Goal: Task Accomplishment & Management: Manage account settings

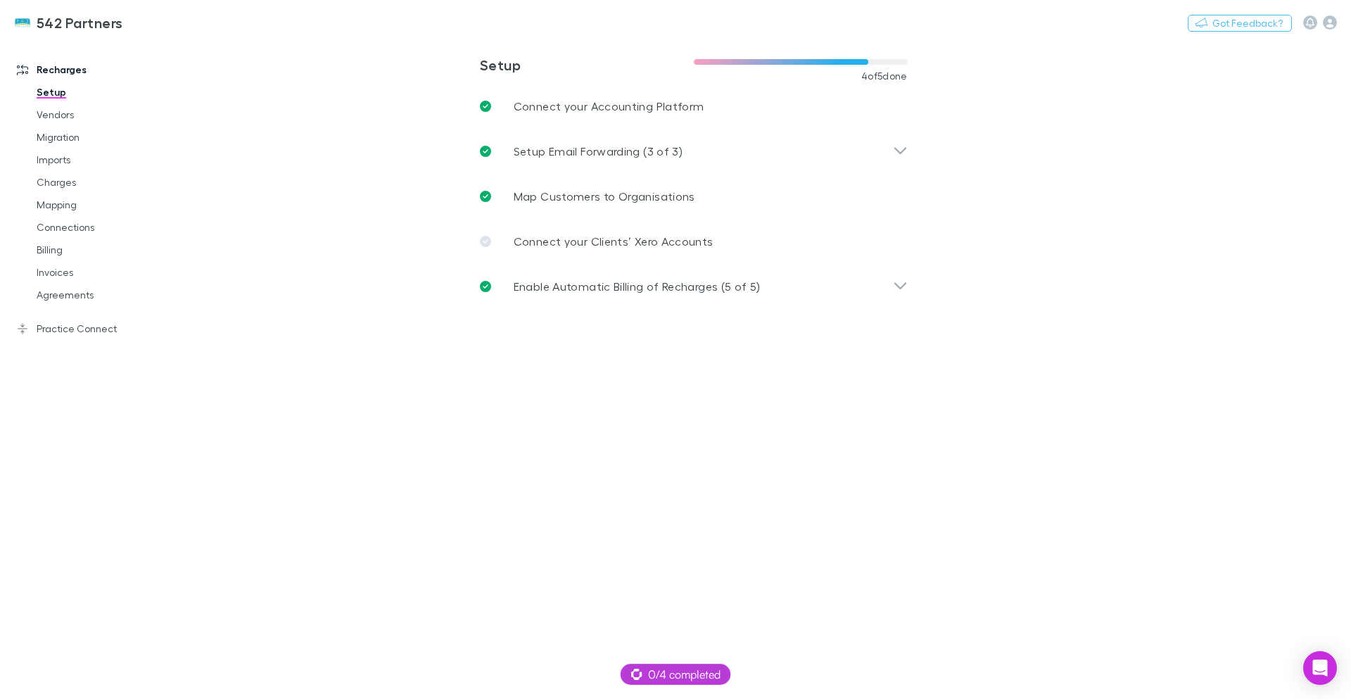
click at [184, 25] on button "Switch company" at bounding box center [183, 22] width 93 height 17
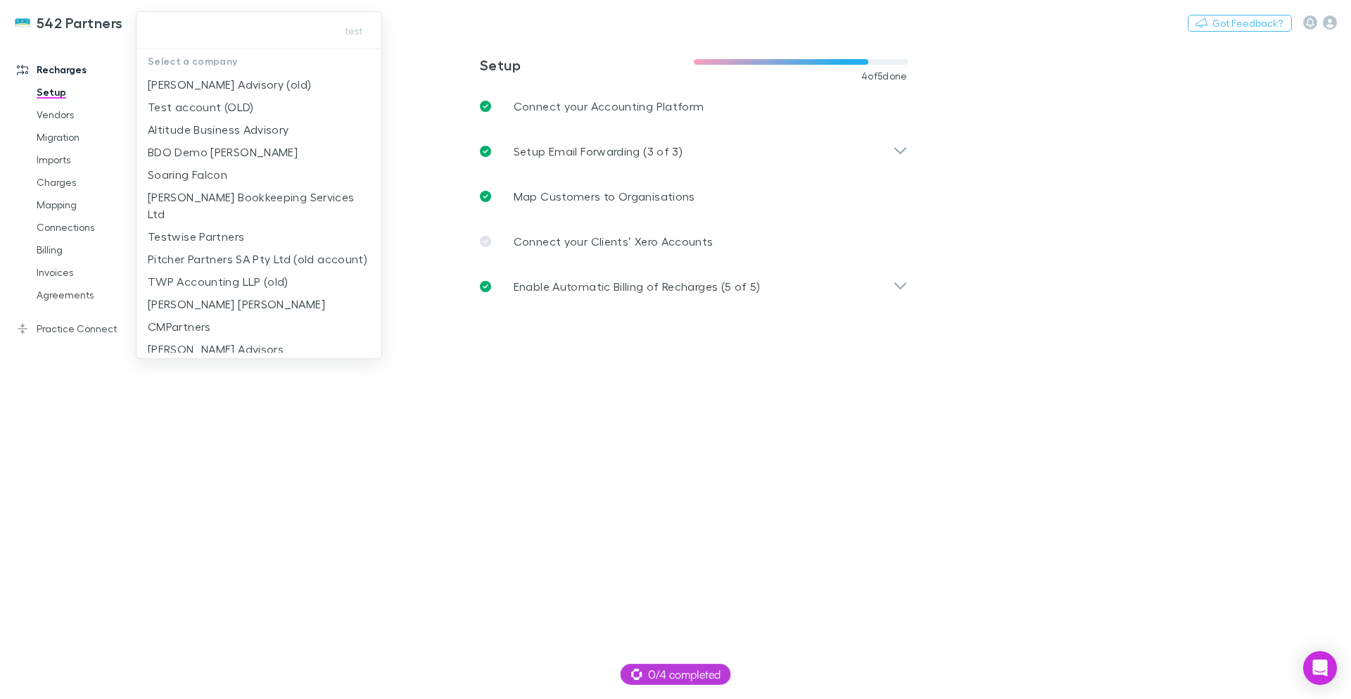
type input "**********"
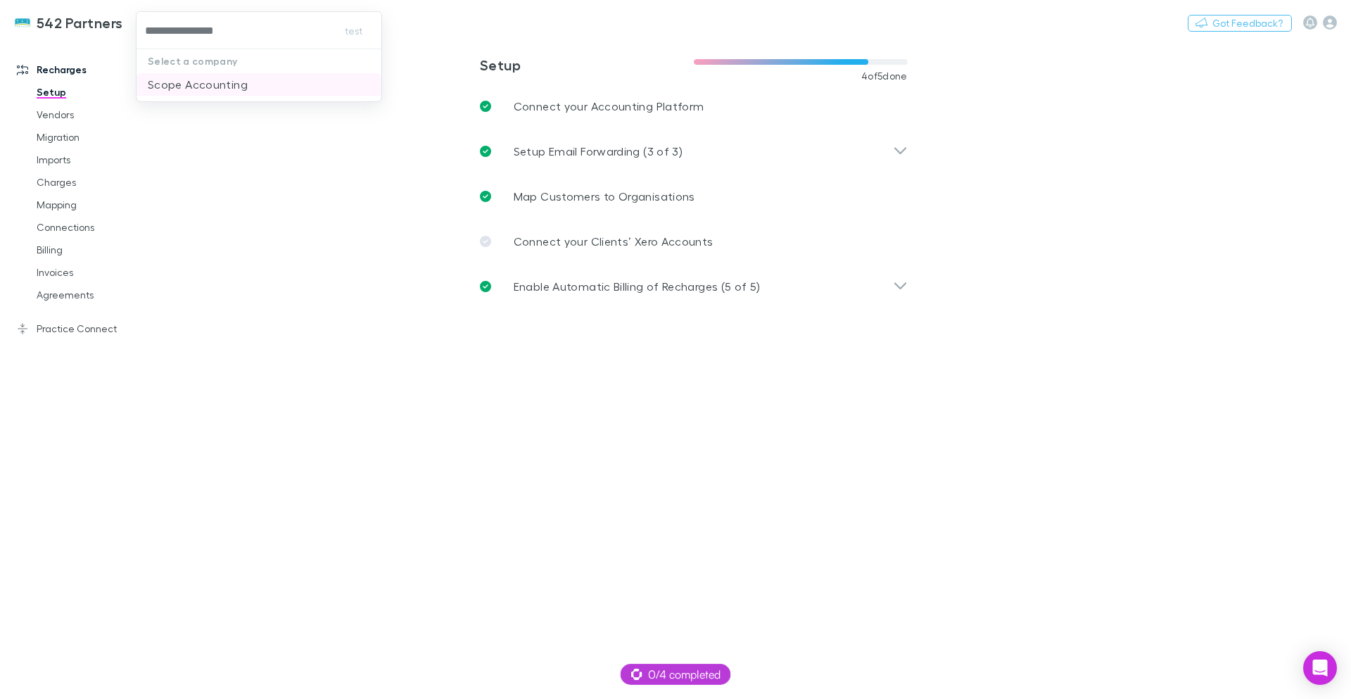
click at [247, 87] on li "Scope Accounting" at bounding box center [258, 84] width 245 height 23
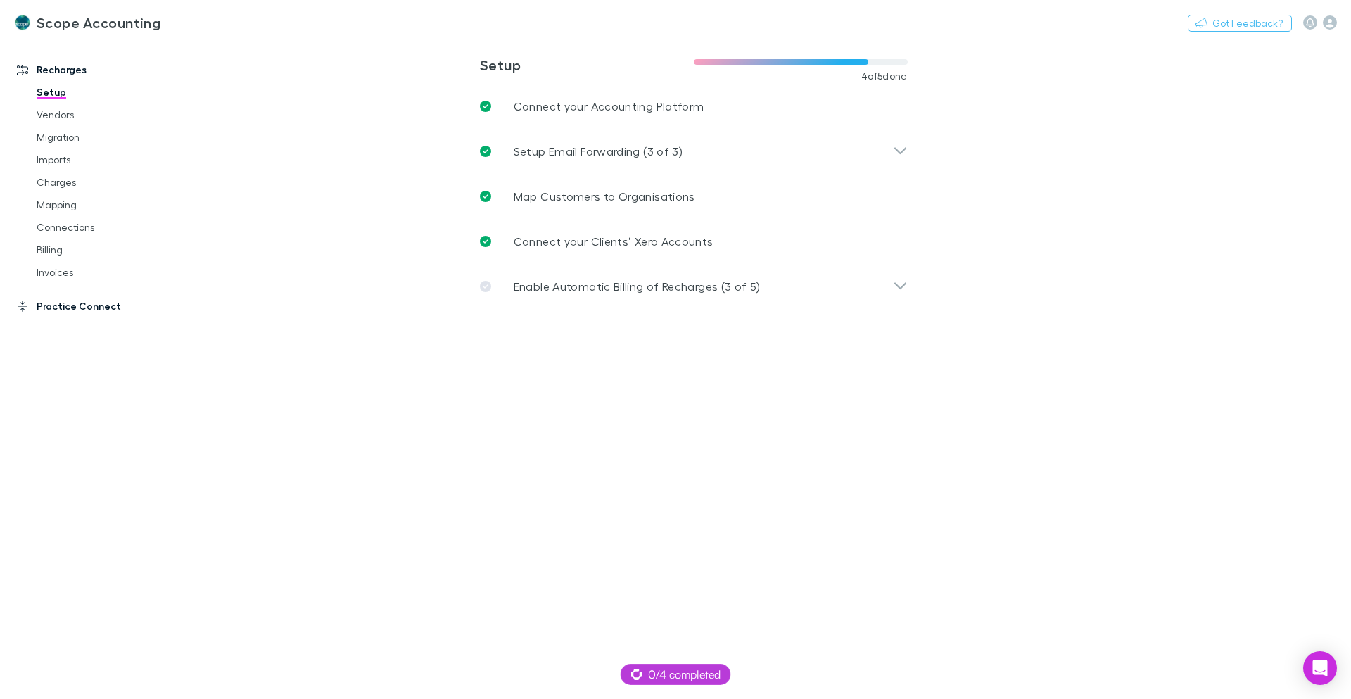
click at [73, 303] on link "Practice Connect" at bounding box center [96, 306] width 187 height 23
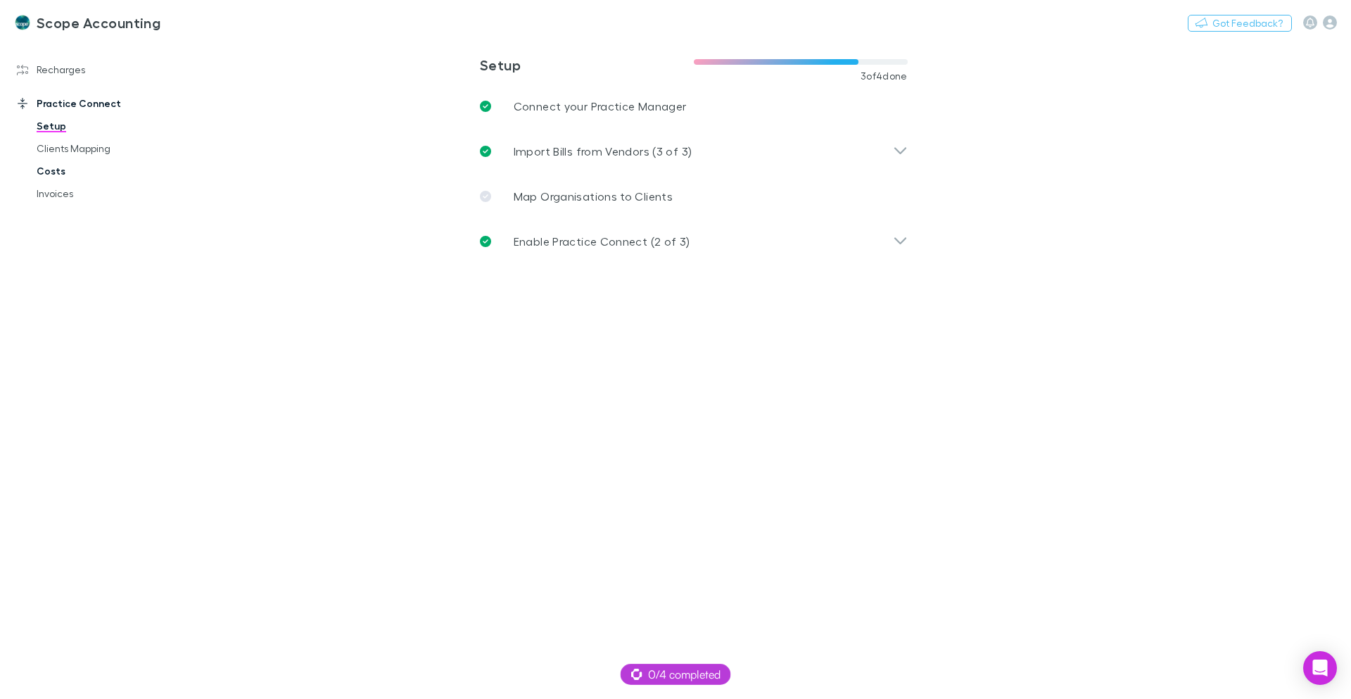
click at [60, 172] on link "Costs" at bounding box center [106, 171] width 167 height 23
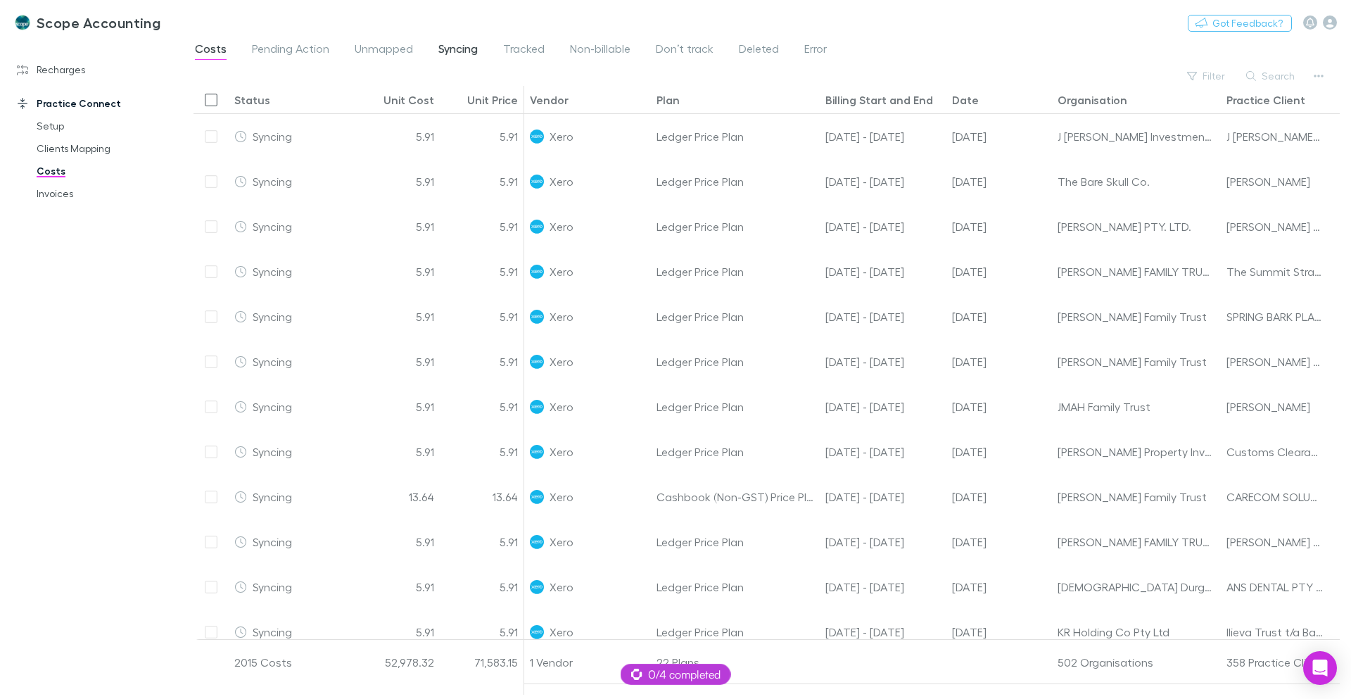
click at [446, 58] on span "Syncing" at bounding box center [457, 51] width 39 height 18
click at [1332, 25] on icon "button" at bounding box center [1330, 22] width 14 height 14
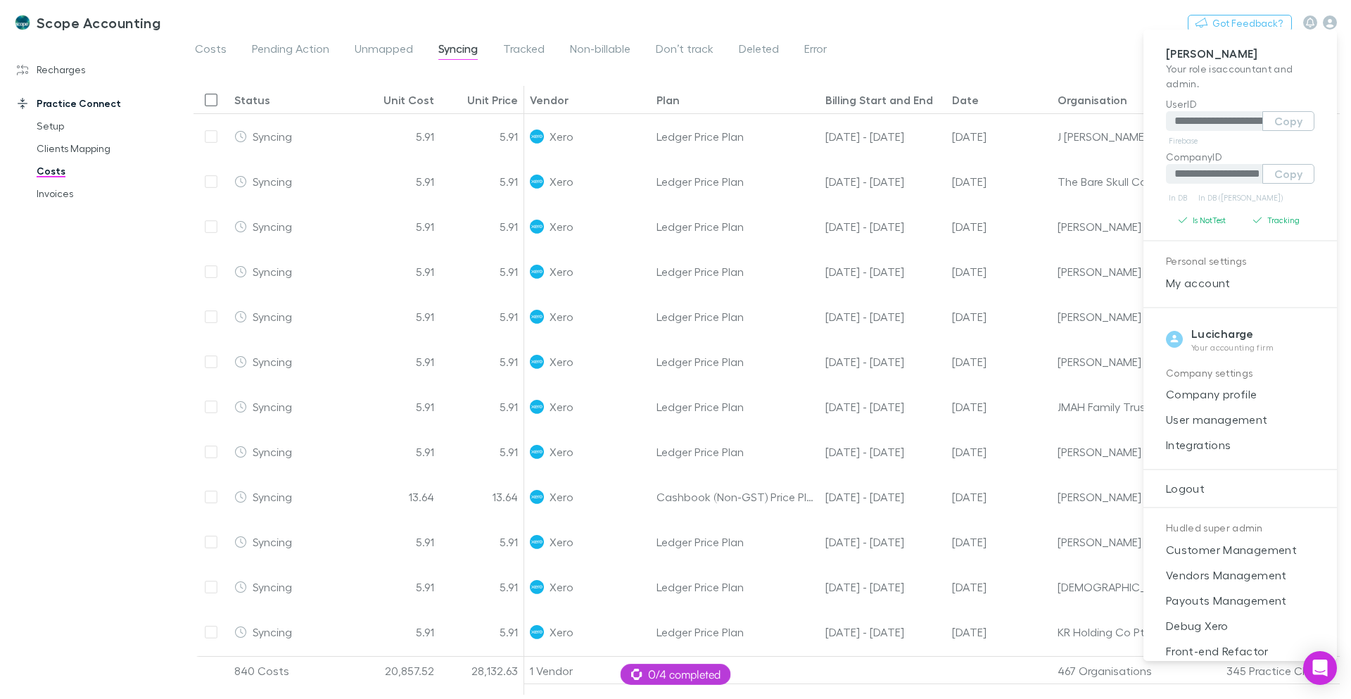
click at [197, 12] on div at bounding box center [675, 349] width 1351 height 699
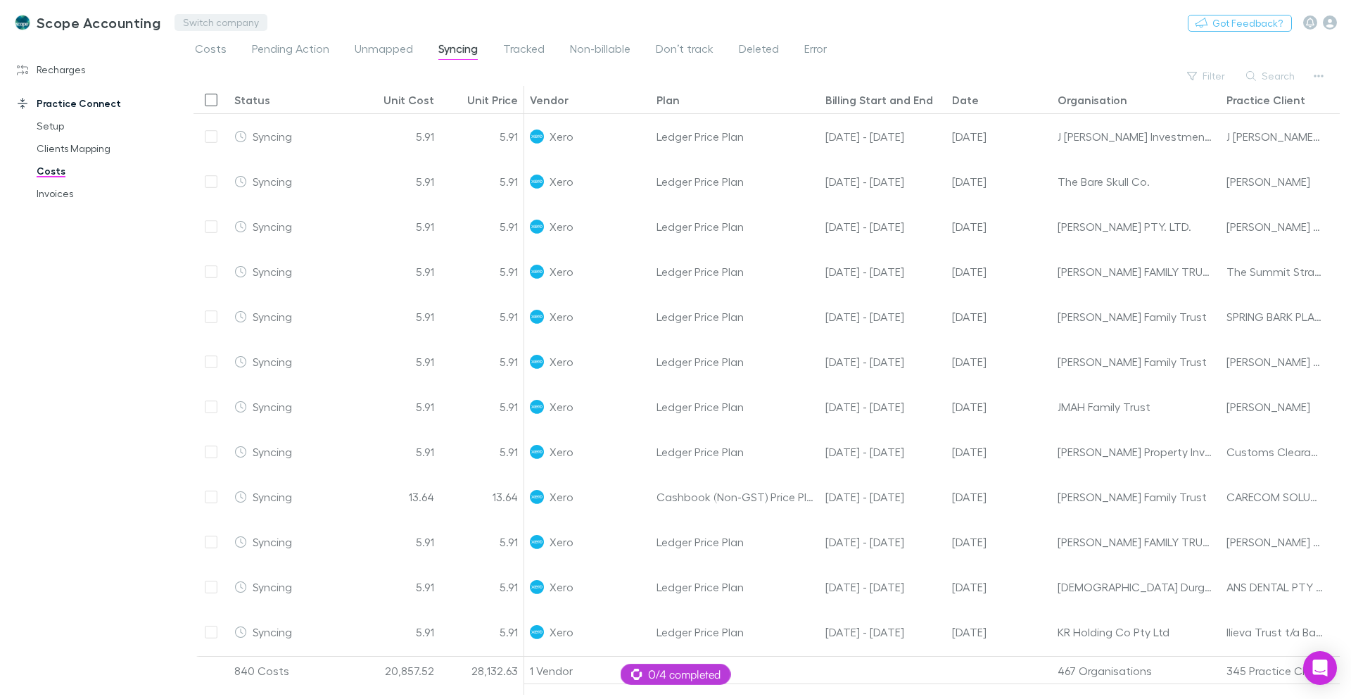
click at [229, 24] on button "Switch company" at bounding box center [220, 22] width 93 height 17
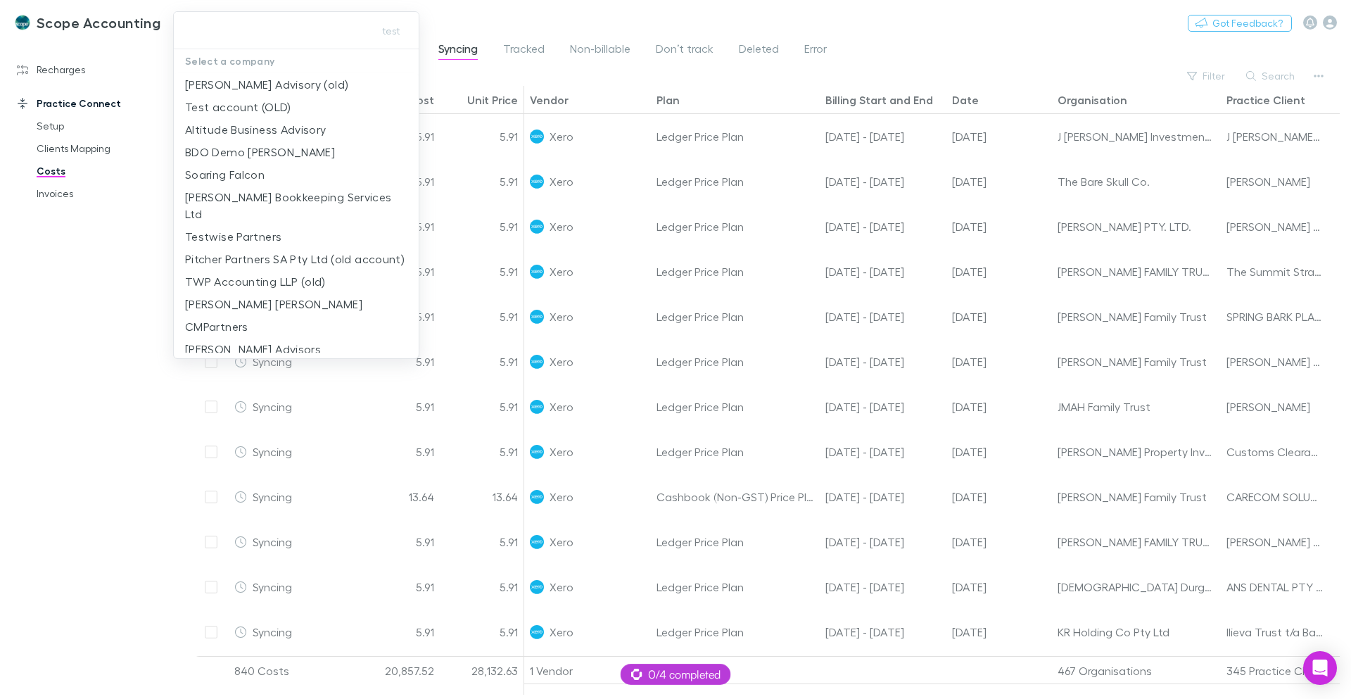
type input "**********"
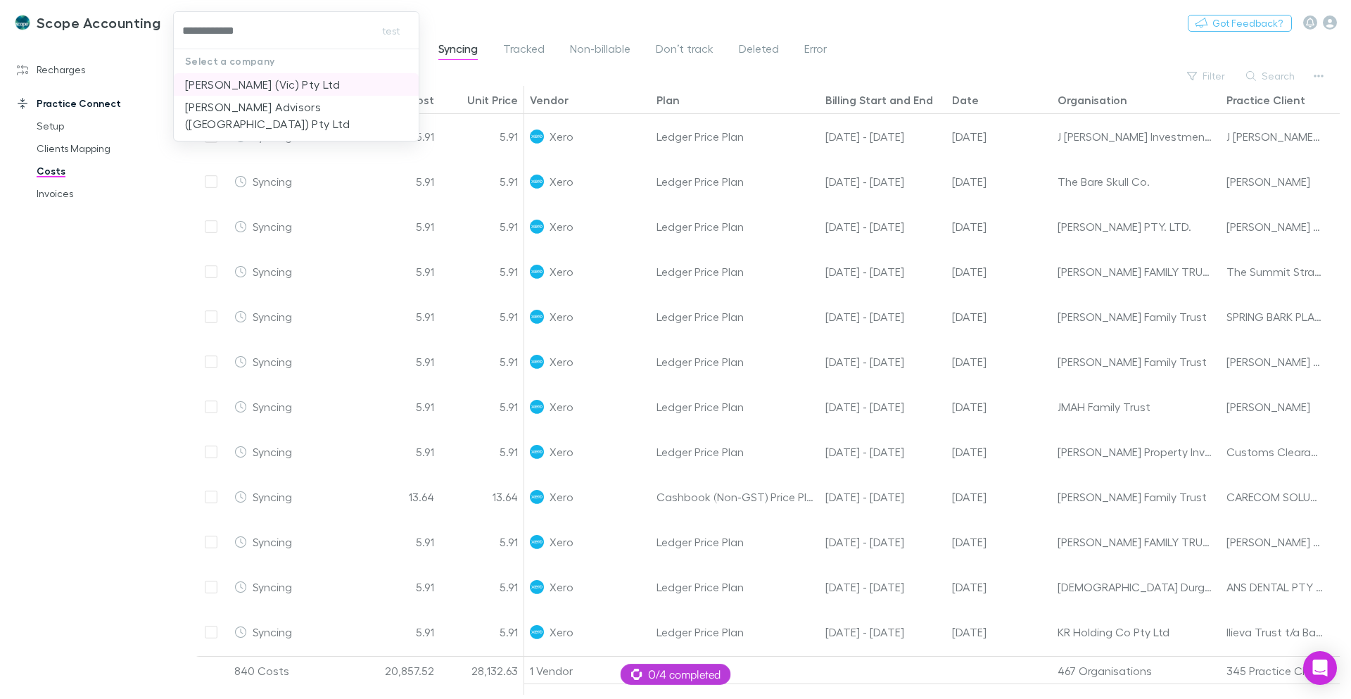
click at [301, 84] on p "[PERSON_NAME] (Vic) Pty Ltd" at bounding box center [262, 84] width 155 height 17
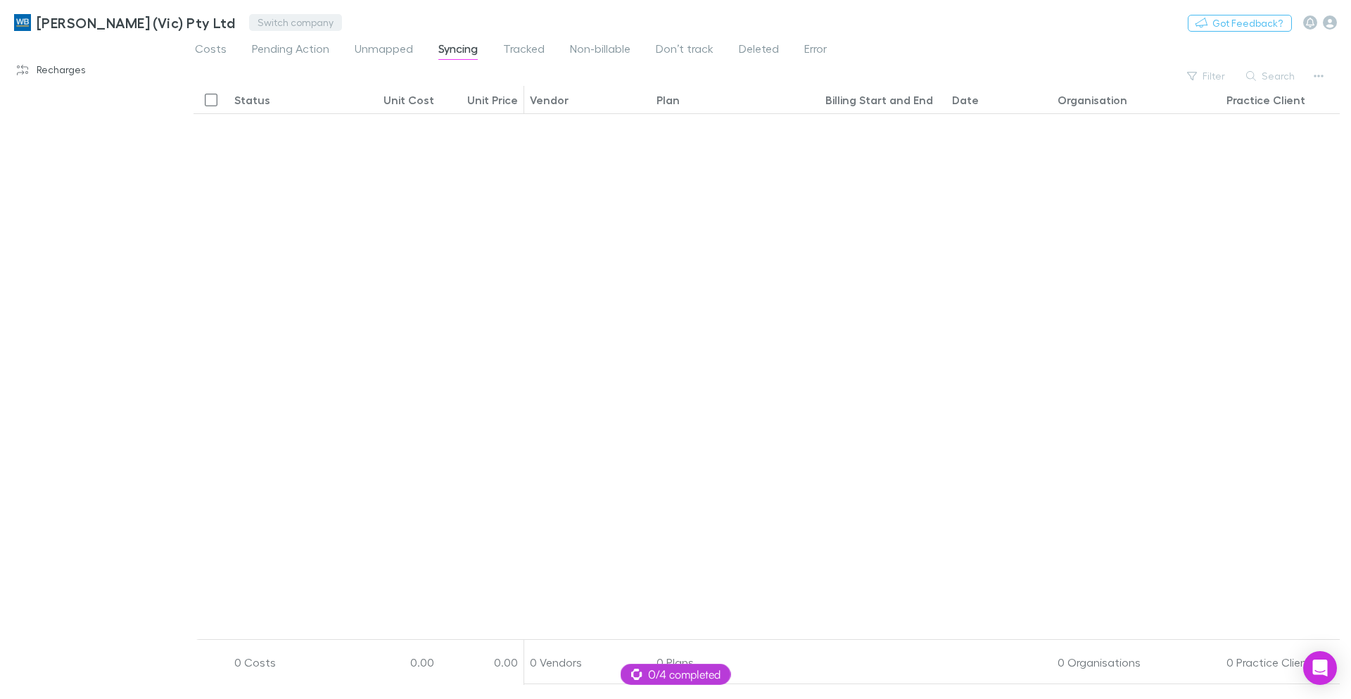
click at [249, 22] on button "Switch company" at bounding box center [295, 22] width 93 height 17
type input "*****"
click at [294, 89] on p "[PERSON_NAME] Advisors ([GEOGRAPHIC_DATA]) Pty Ltd" at bounding box center [344, 93] width 222 height 34
click at [440, 25] on button "Switch company" at bounding box center [409, 22] width 93 height 17
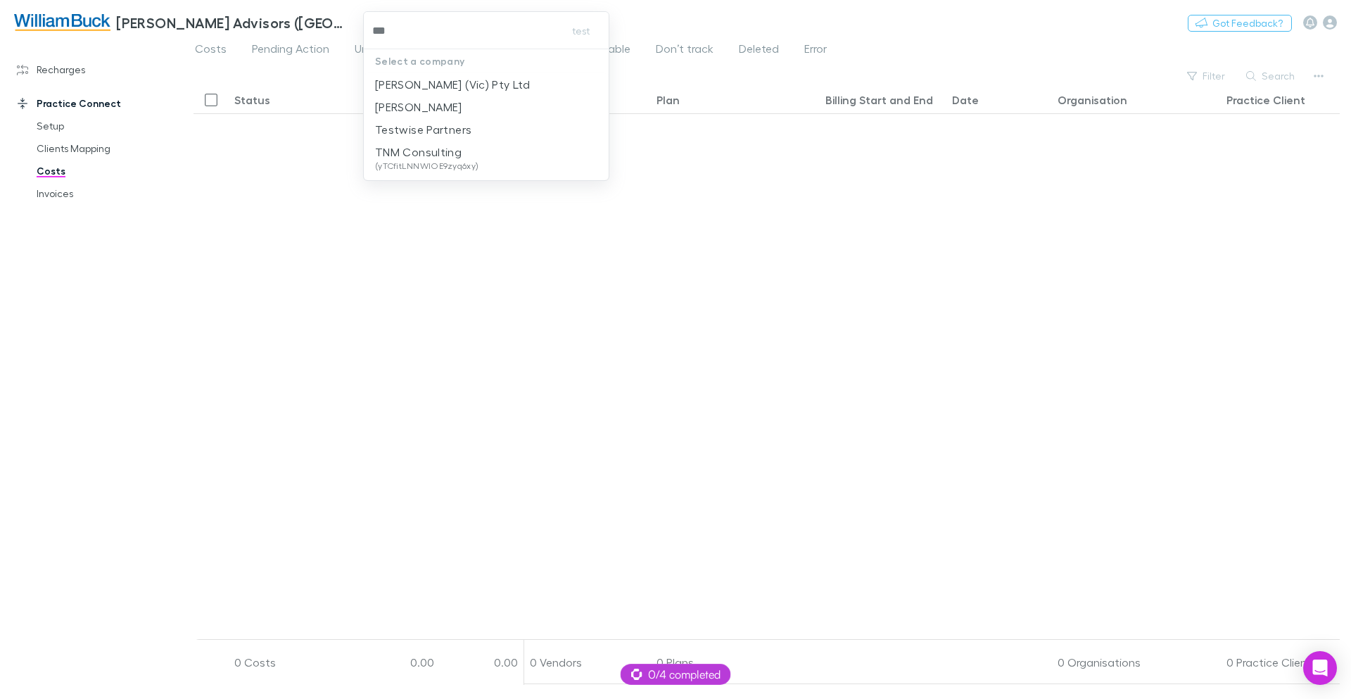
type input "****"
click at [436, 82] on p "William Buck (Vic) Pty Ltd" at bounding box center [452, 84] width 155 height 17
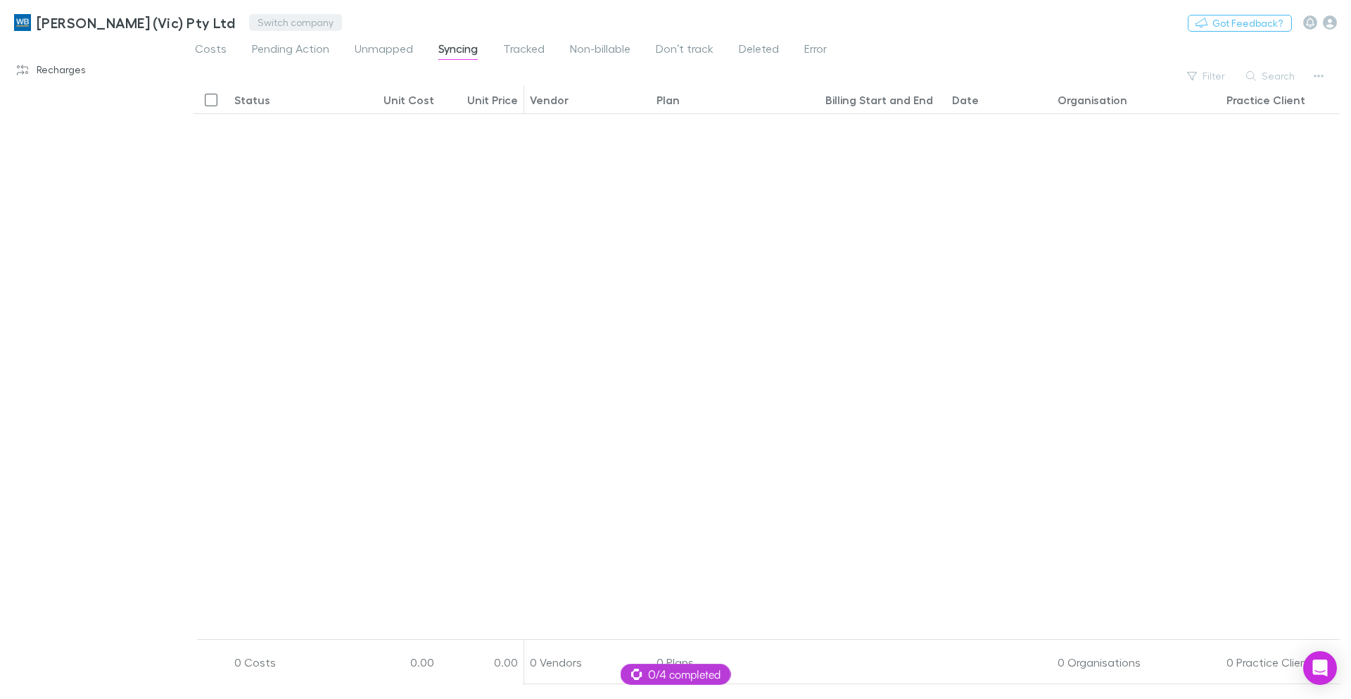
click at [296, 20] on button "Switch company" at bounding box center [295, 22] width 93 height 17
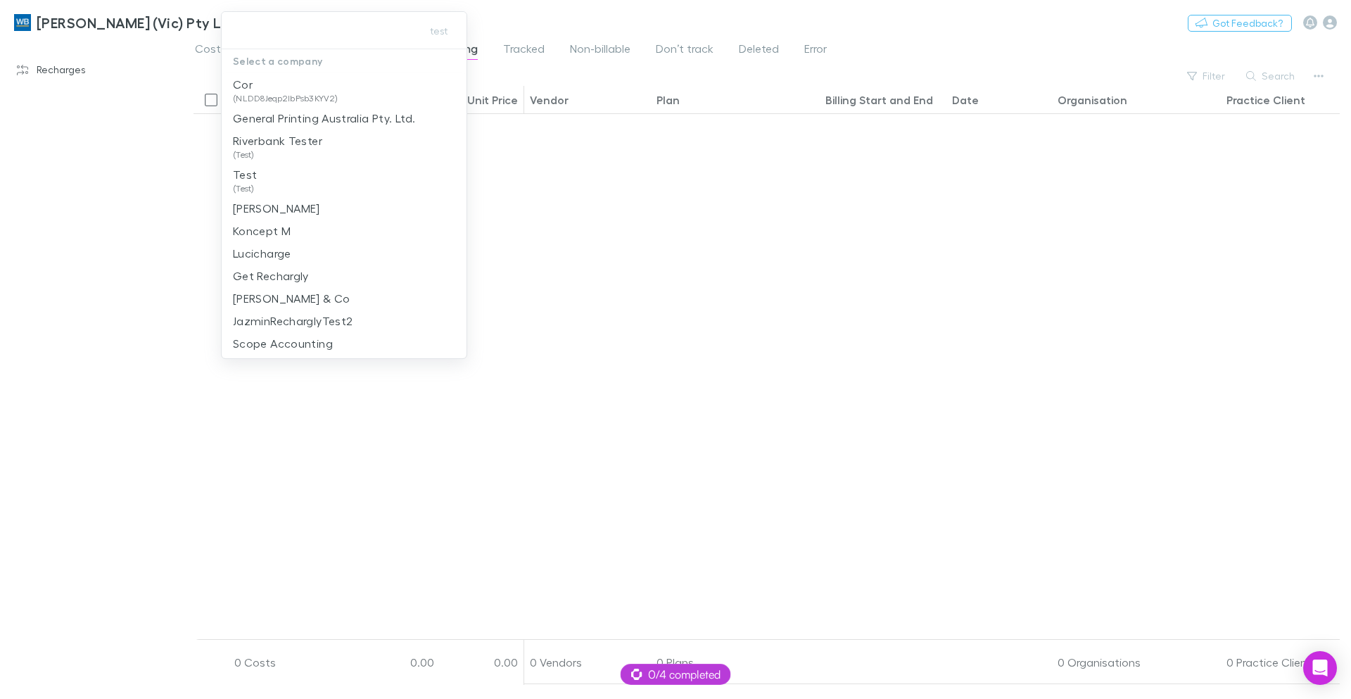
click at [685, 23] on div at bounding box center [675, 349] width 1351 height 699
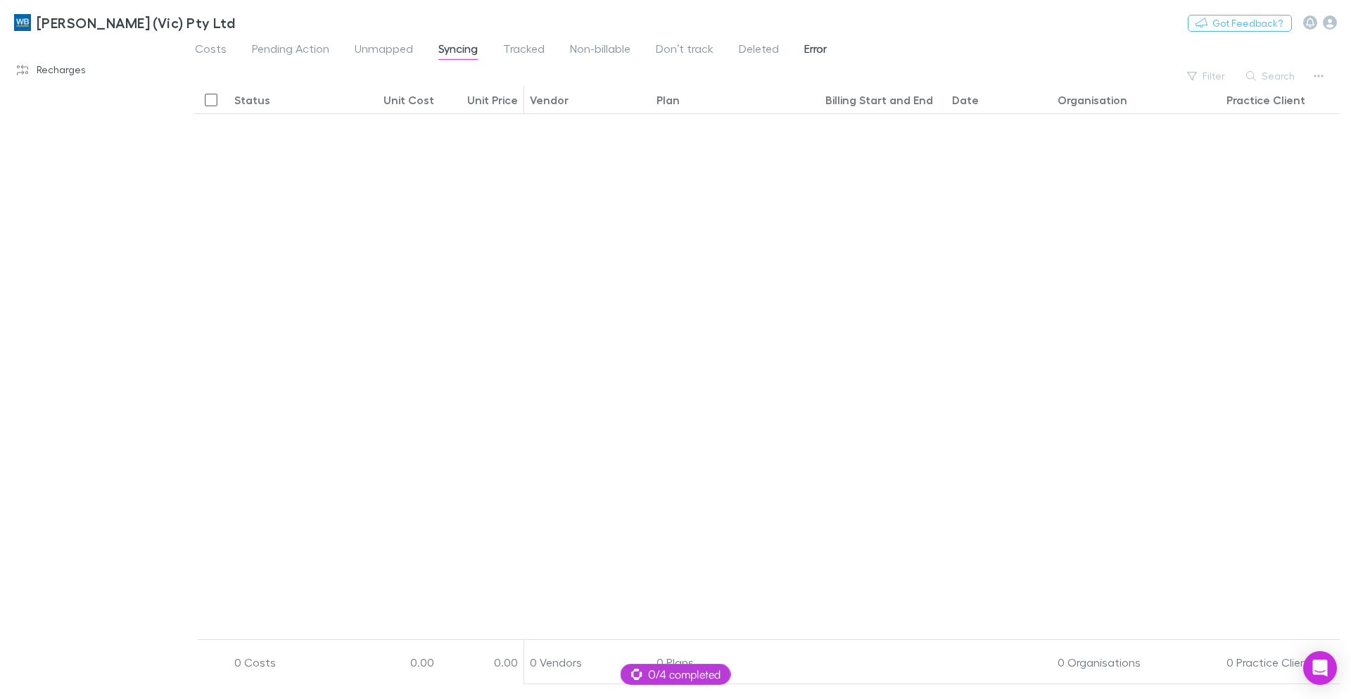
click at [804, 53] on span "Error" at bounding box center [815, 51] width 23 height 18
click at [201, 48] on span "Costs" at bounding box center [211, 51] width 32 height 18
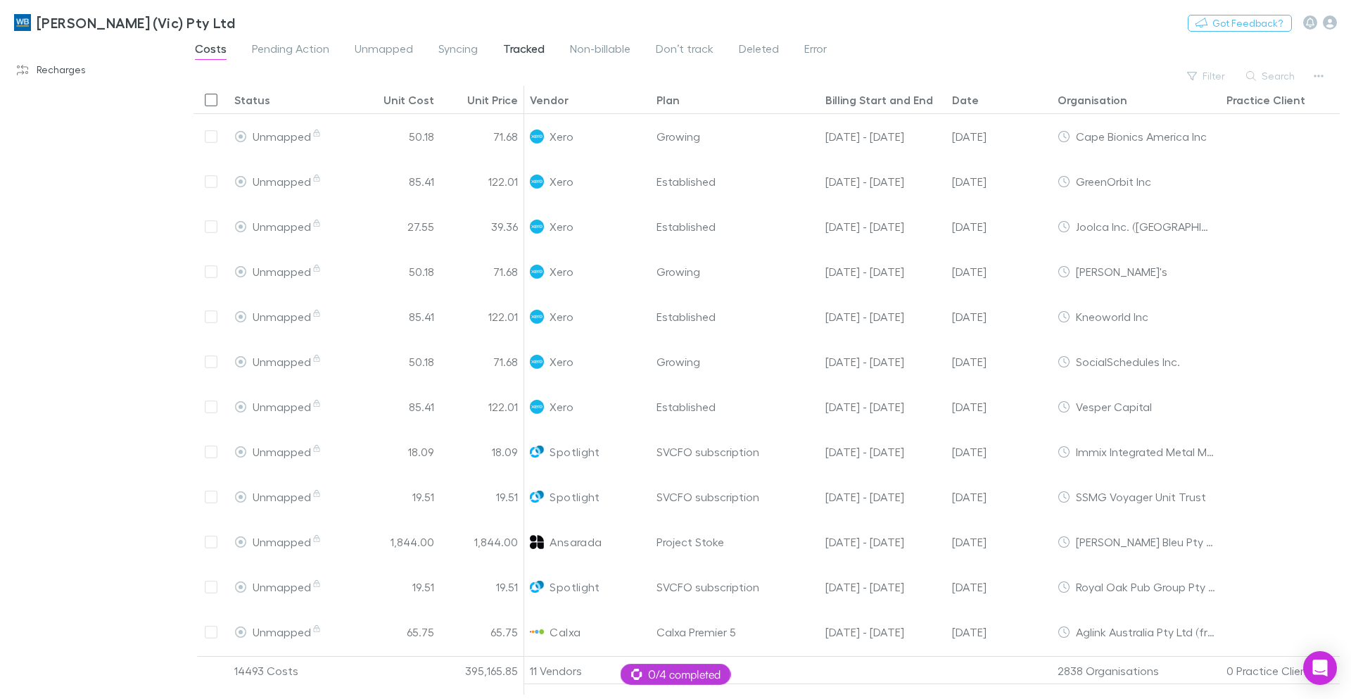
click at [541, 48] on span "Tracked" at bounding box center [524, 51] width 42 height 18
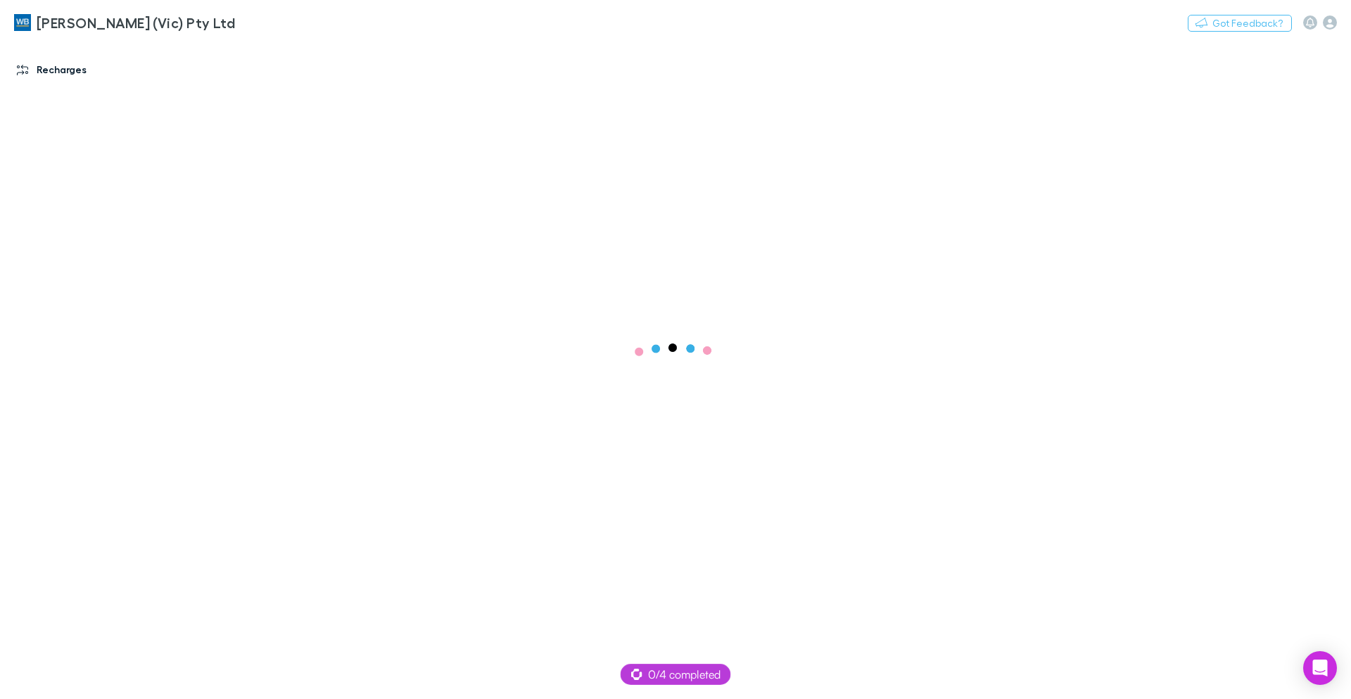
click at [51, 68] on link "Recharges" at bounding box center [96, 69] width 187 height 23
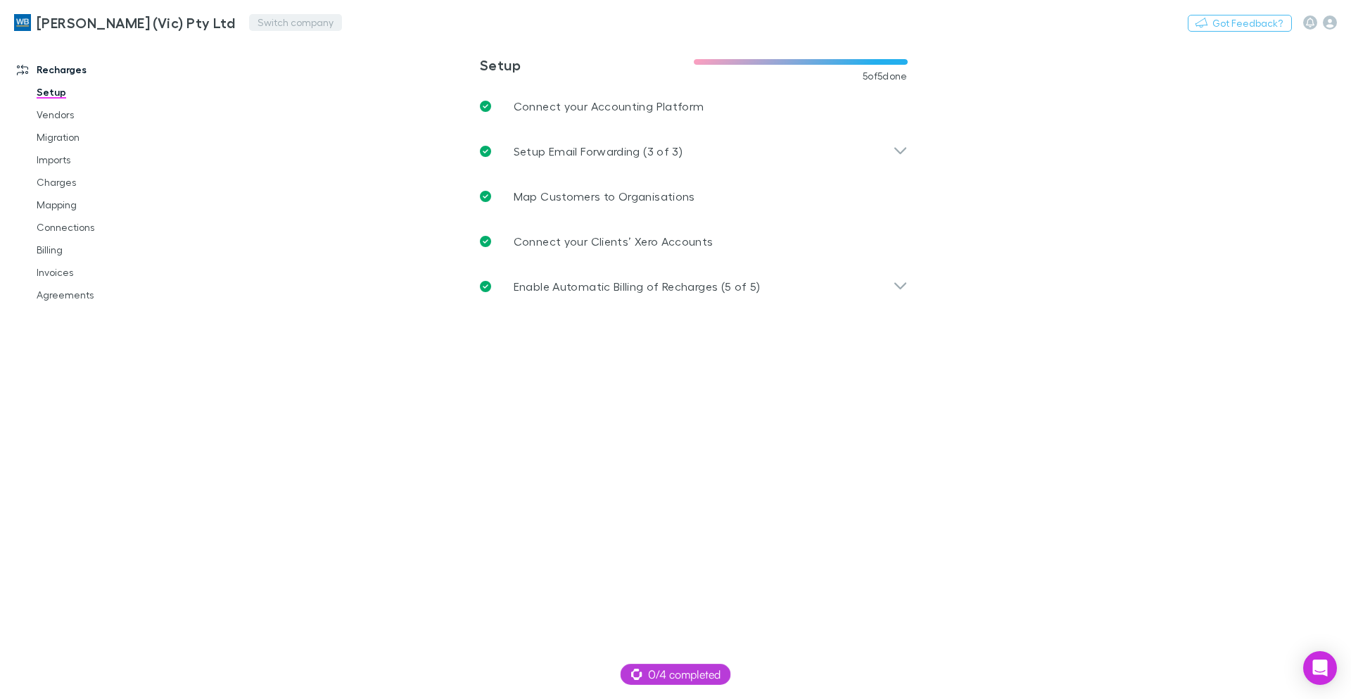
click at [288, 15] on button "Switch company" at bounding box center [295, 22] width 93 height 17
type input "*****"
click at [368, 86] on p "William Buck Advisors (WA) Pty Ltd" at bounding box center [344, 93] width 222 height 34
click at [54, 331] on link "Practice Connect" at bounding box center [96, 328] width 187 height 23
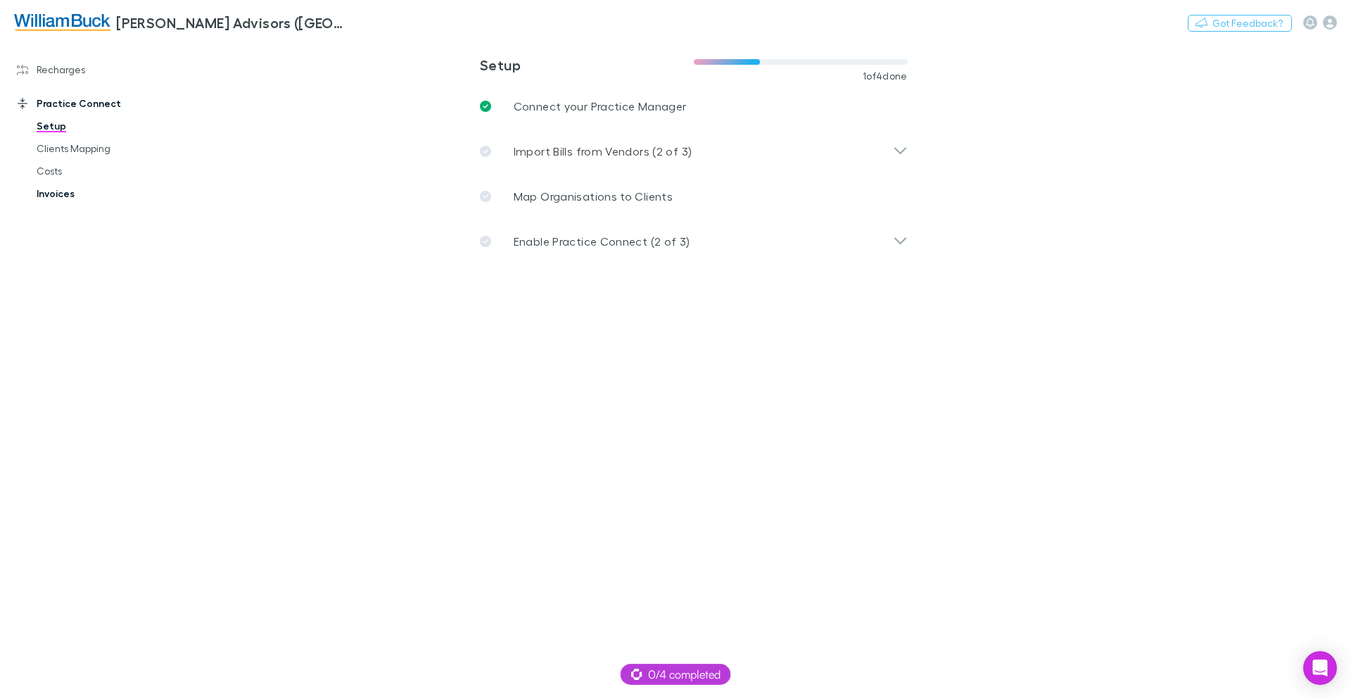
click at [51, 165] on link "Costs" at bounding box center [106, 171] width 167 height 23
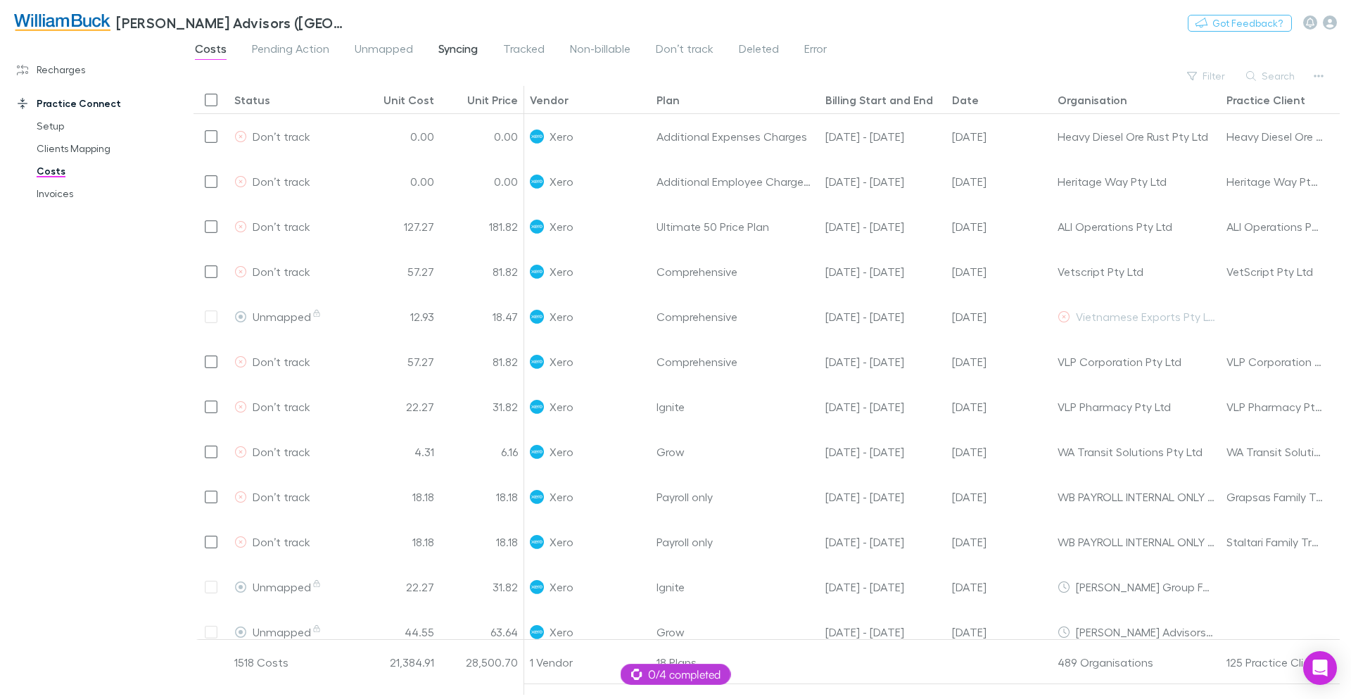
click at [476, 48] on link "Syncing" at bounding box center [458, 50] width 42 height 23
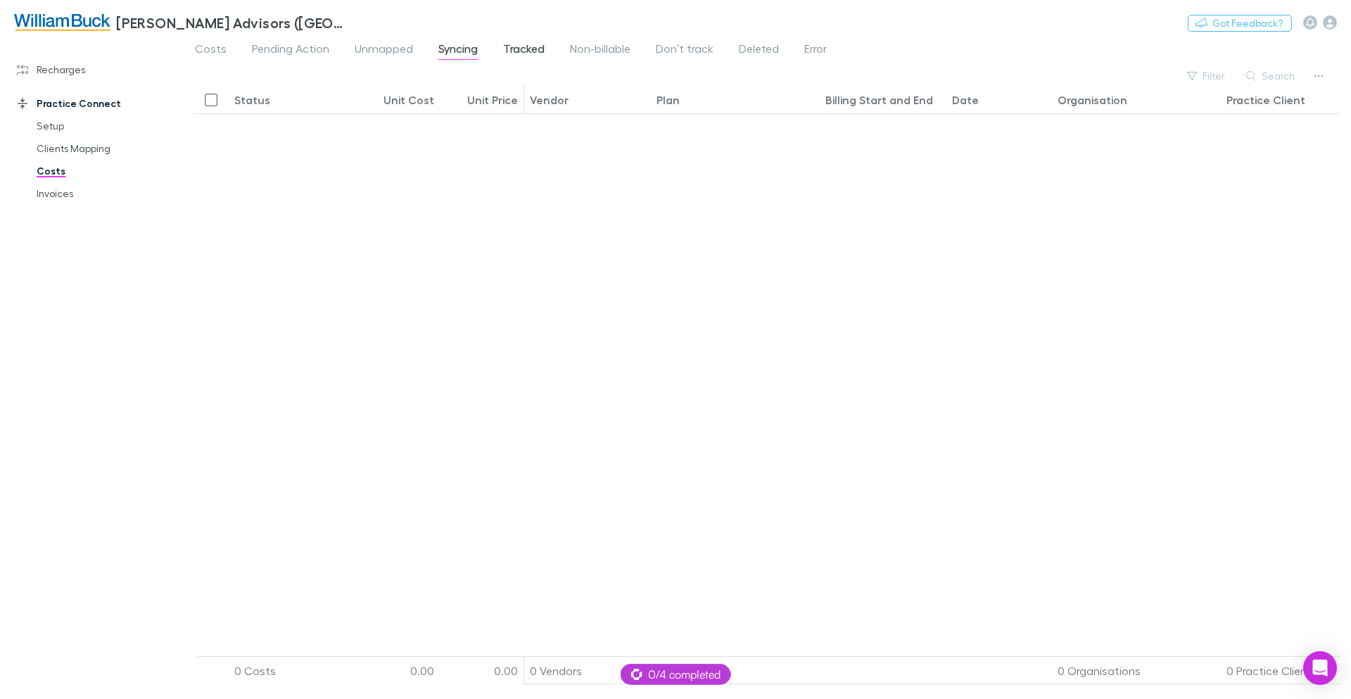
click at [535, 52] on span "Tracked" at bounding box center [524, 51] width 42 height 18
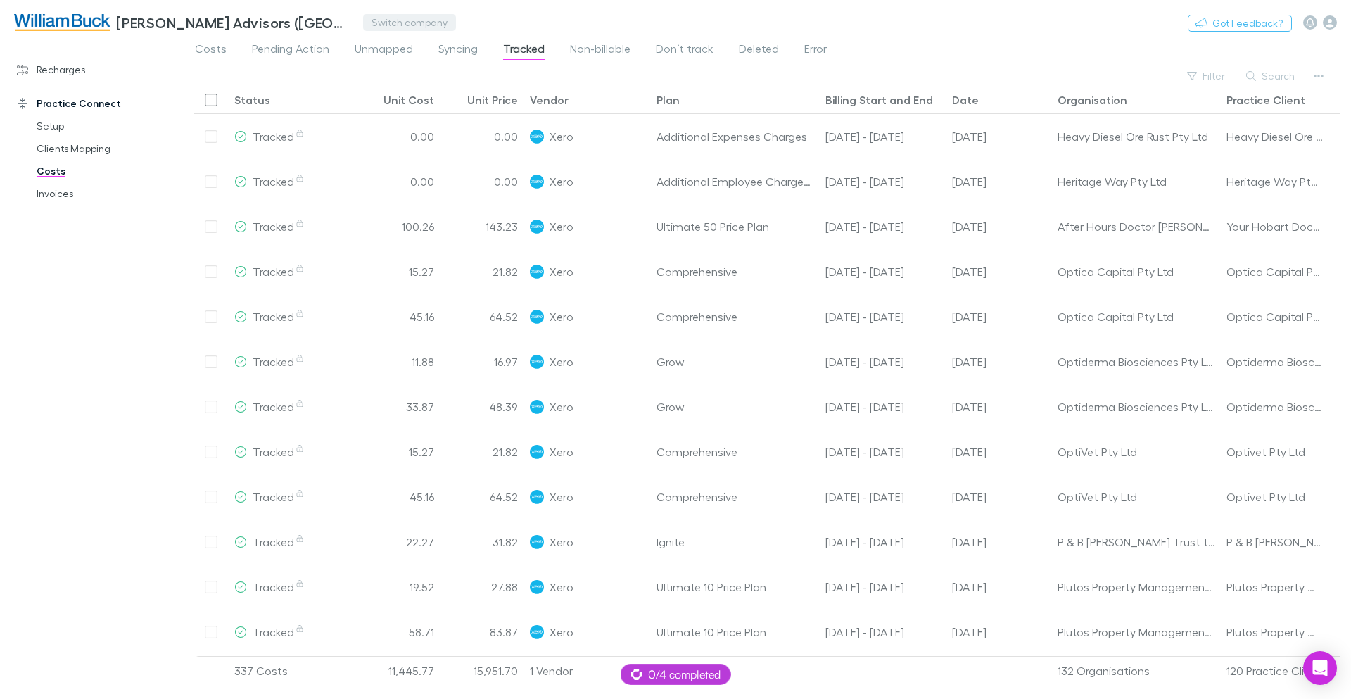
click at [384, 18] on button "Switch company" at bounding box center [409, 22] width 93 height 17
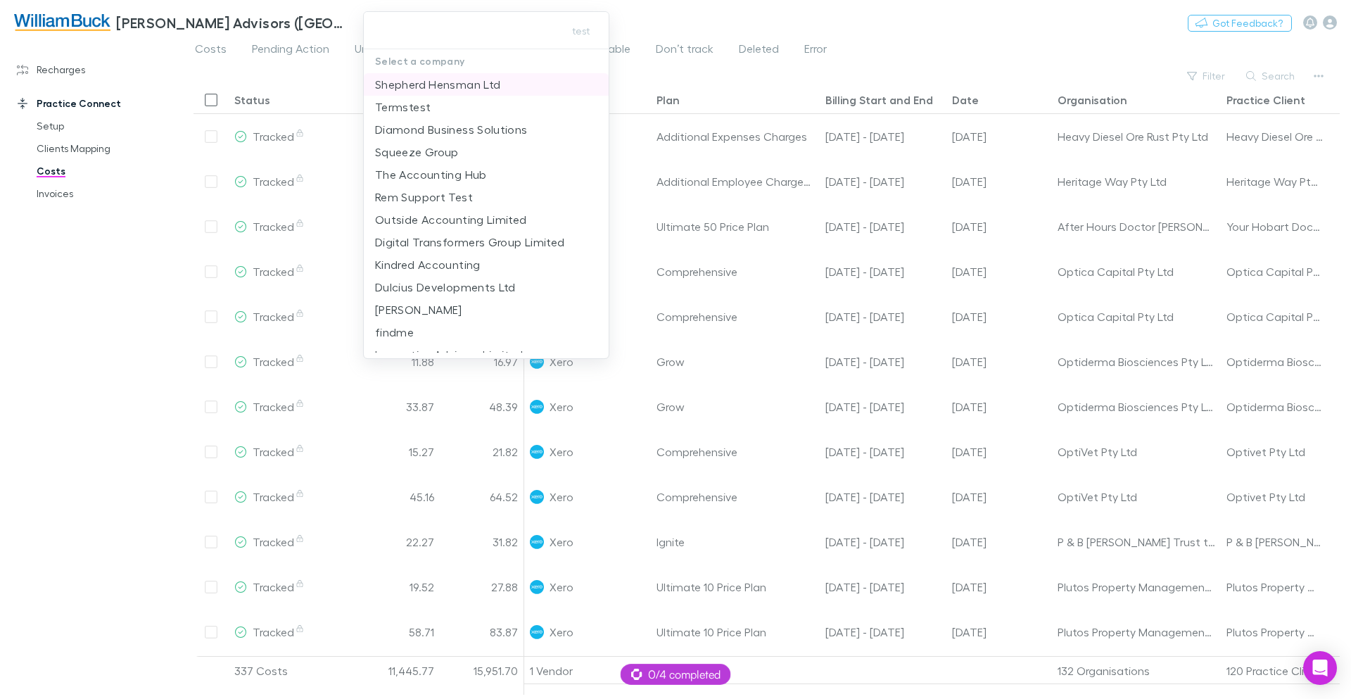
type input "**********"
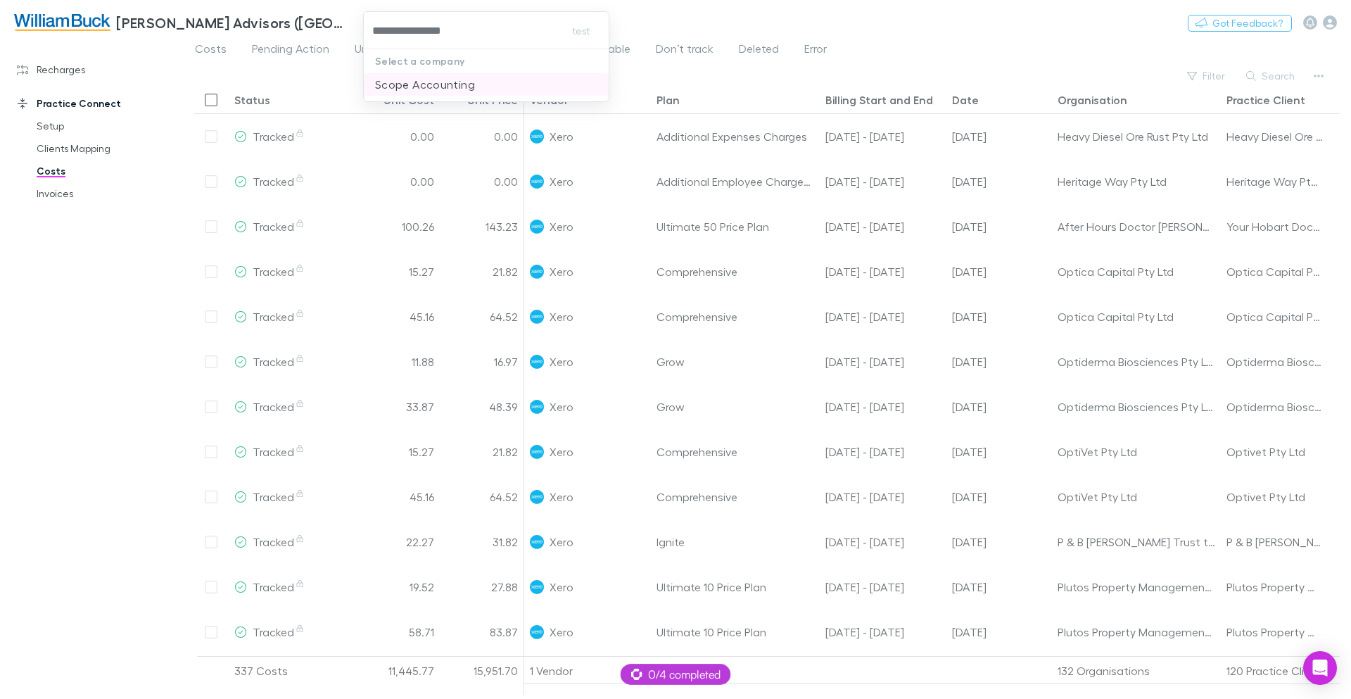
click at [531, 86] on li "Scope Accounting" at bounding box center [486, 84] width 245 height 23
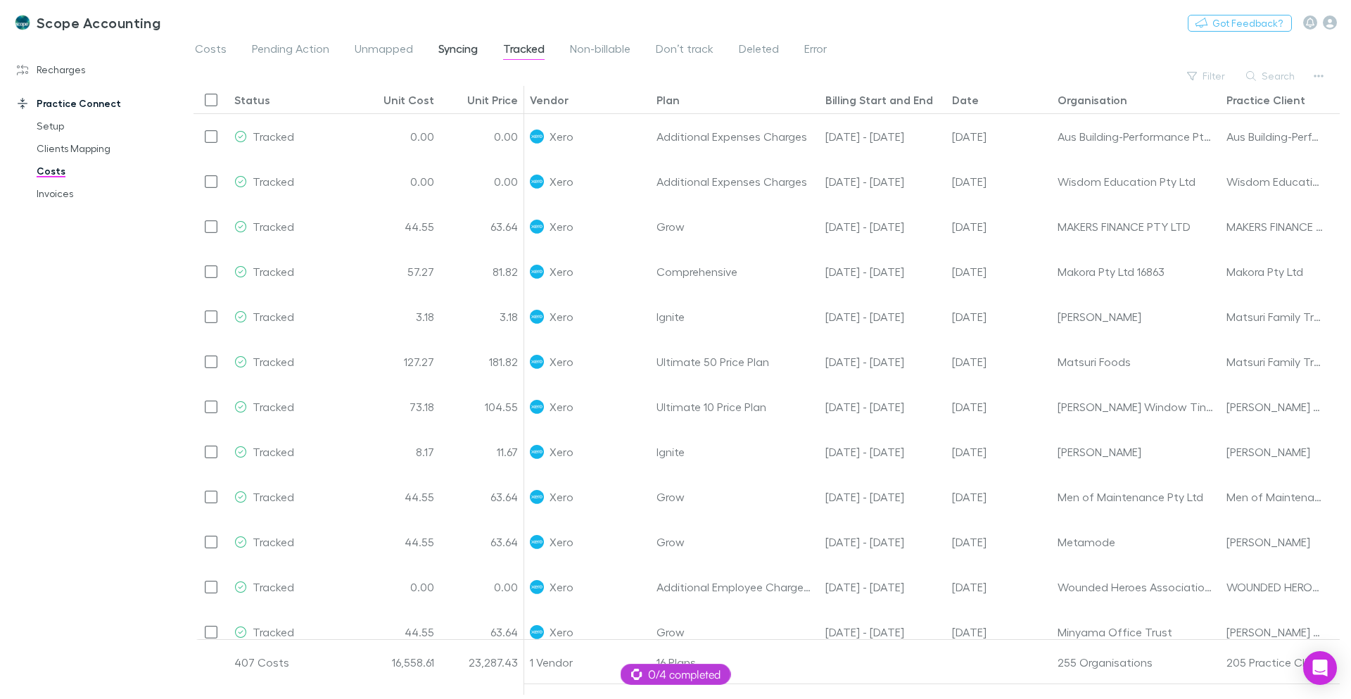
click at [455, 51] on span "Syncing" at bounding box center [457, 51] width 39 height 18
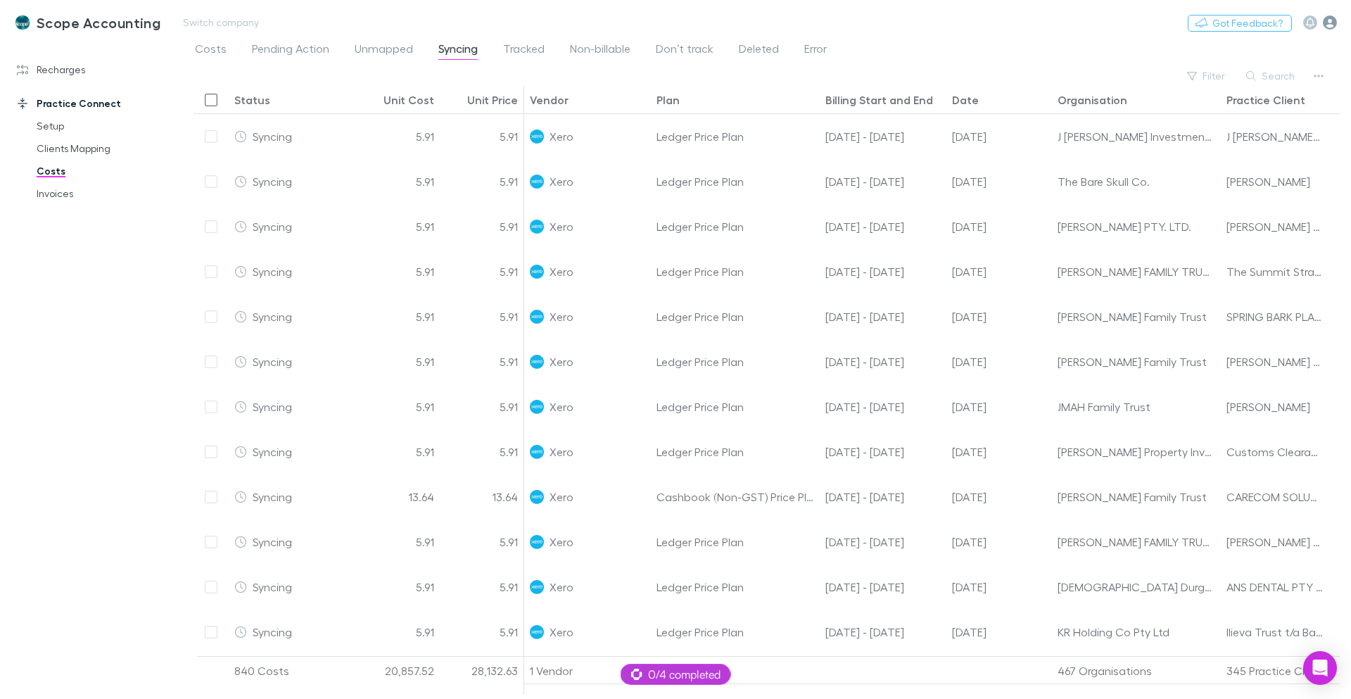
click at [1334, 23] on icon "button" at bounding box center [1330, 22] width 14 height 14
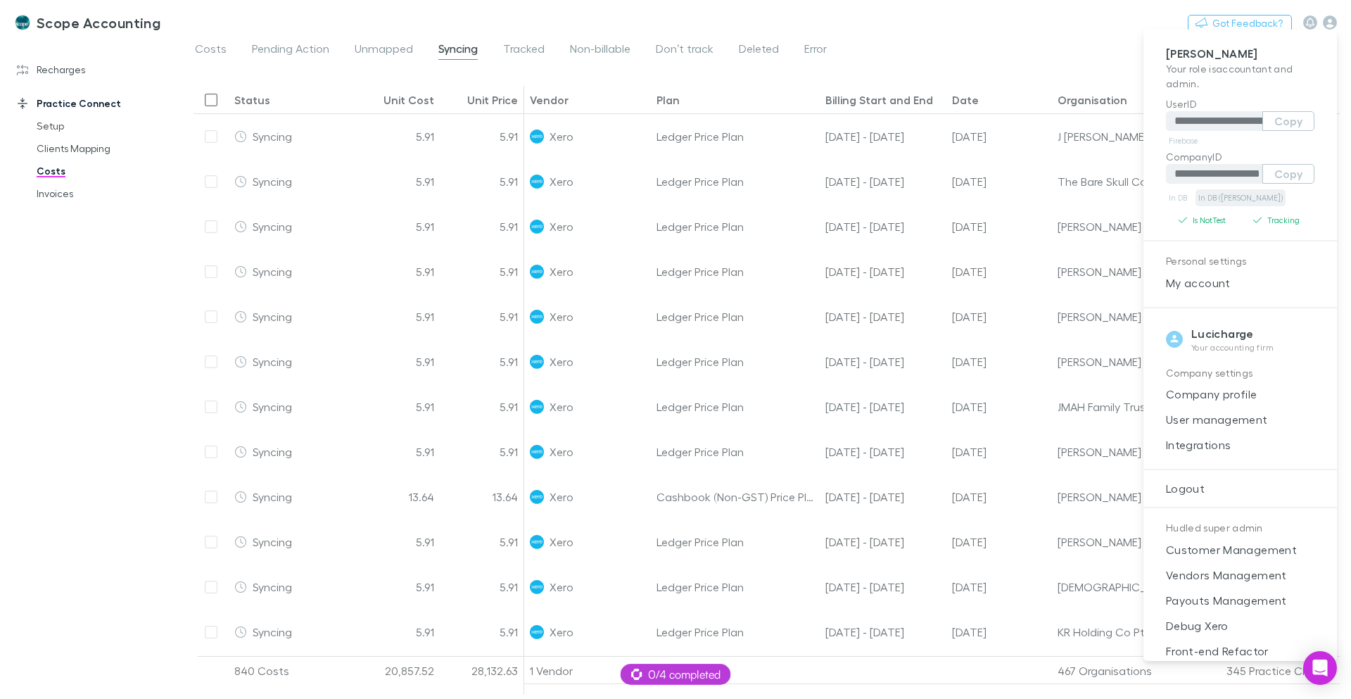
click at [1233, 198] on link "In DB ([PERSON_NAME])" at bounding box center [1240, 197] width 90 height 17
click at [1100, 25] on div at bounding box center [675, 349] width 1351 height 699
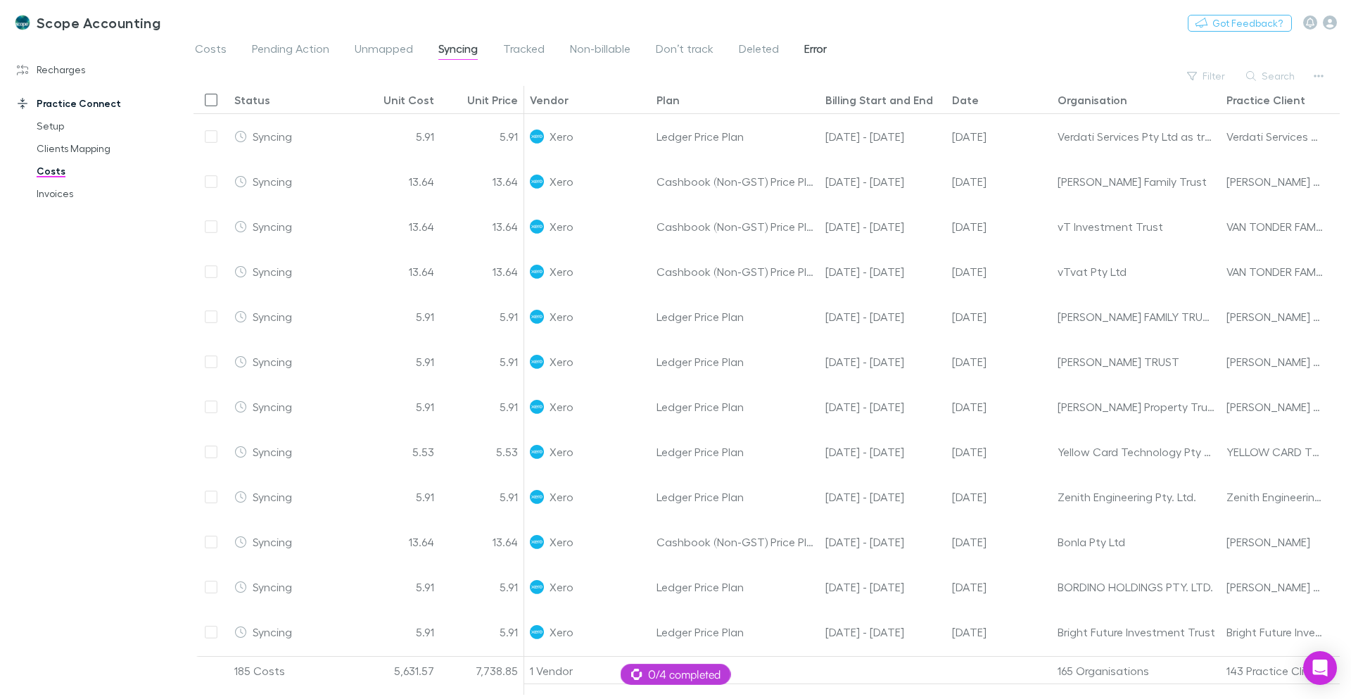
click at [814, 54] on span "Error" at bounding box center [815, 51] width 23 height 18
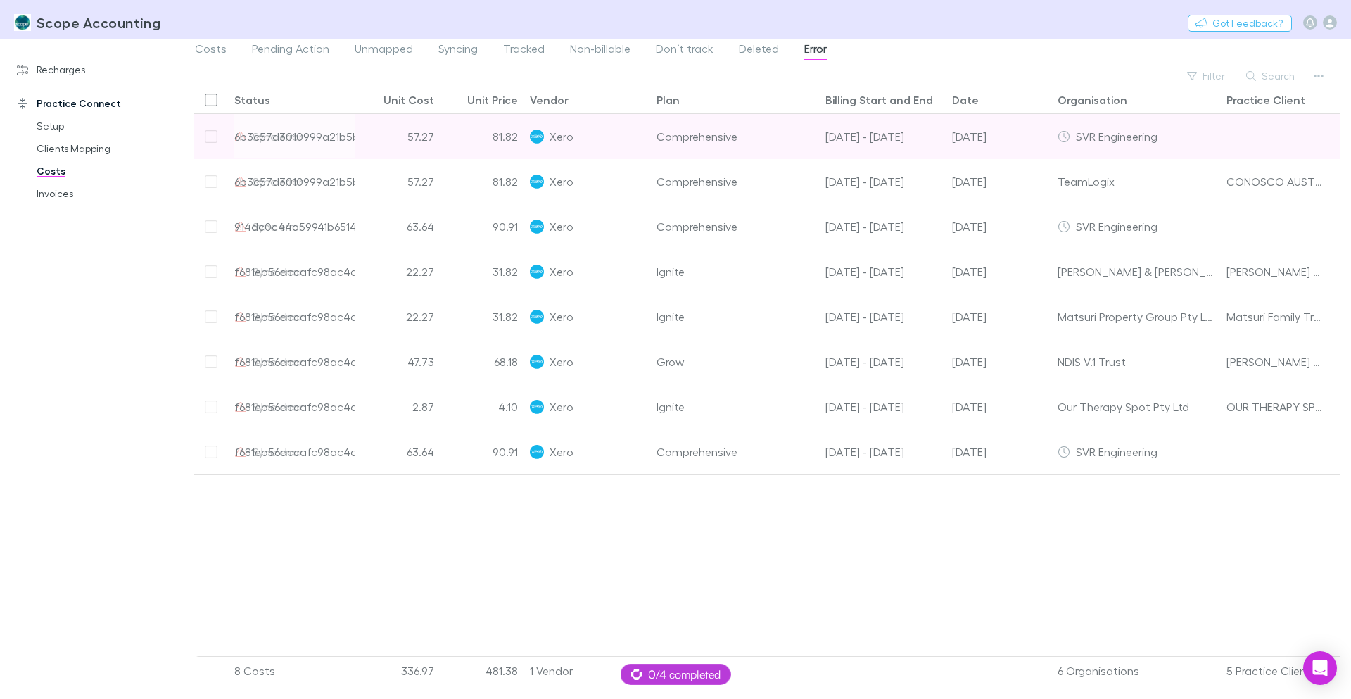
click at [377, 141] on div "57.27" at bounding box center [397, 136] width 84 height 45
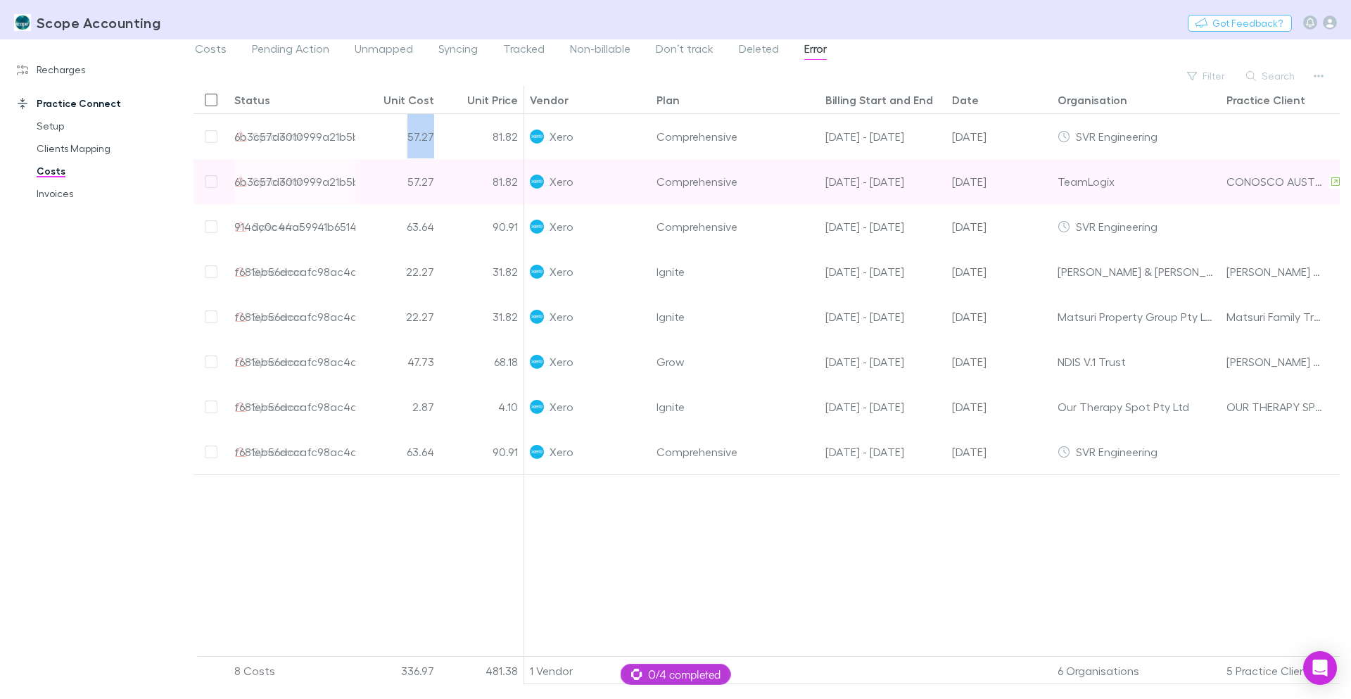
click at [616, 188] on div "Xero" at bounding box center [587, 181] width 115 height 44
